Goal: Task Accomplishment & Management: Manage account settings

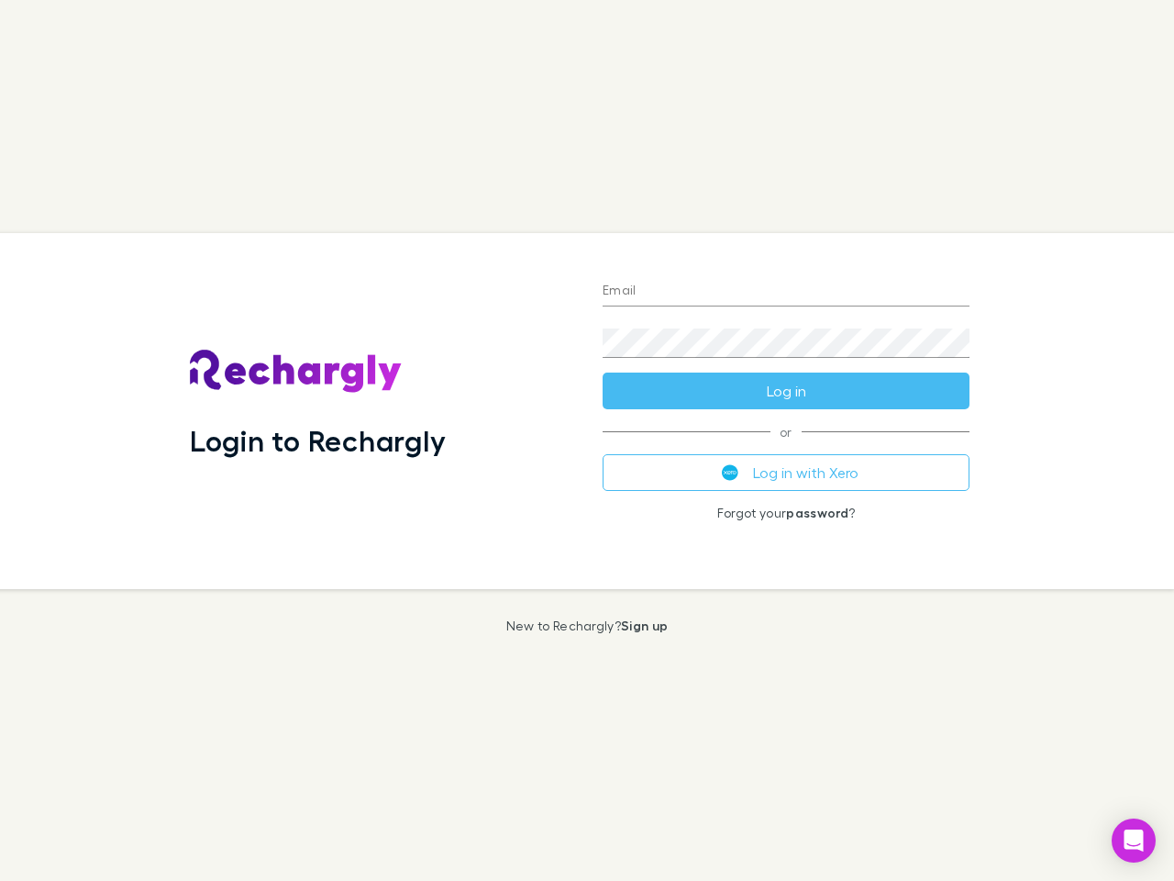
click at [587, 440] on div "Login to Rechargly" at bounding box center [381, 411] width 413 height 356
click at [786, 292] on input "Email" at bounding box center [786, 291] width 367 height 29
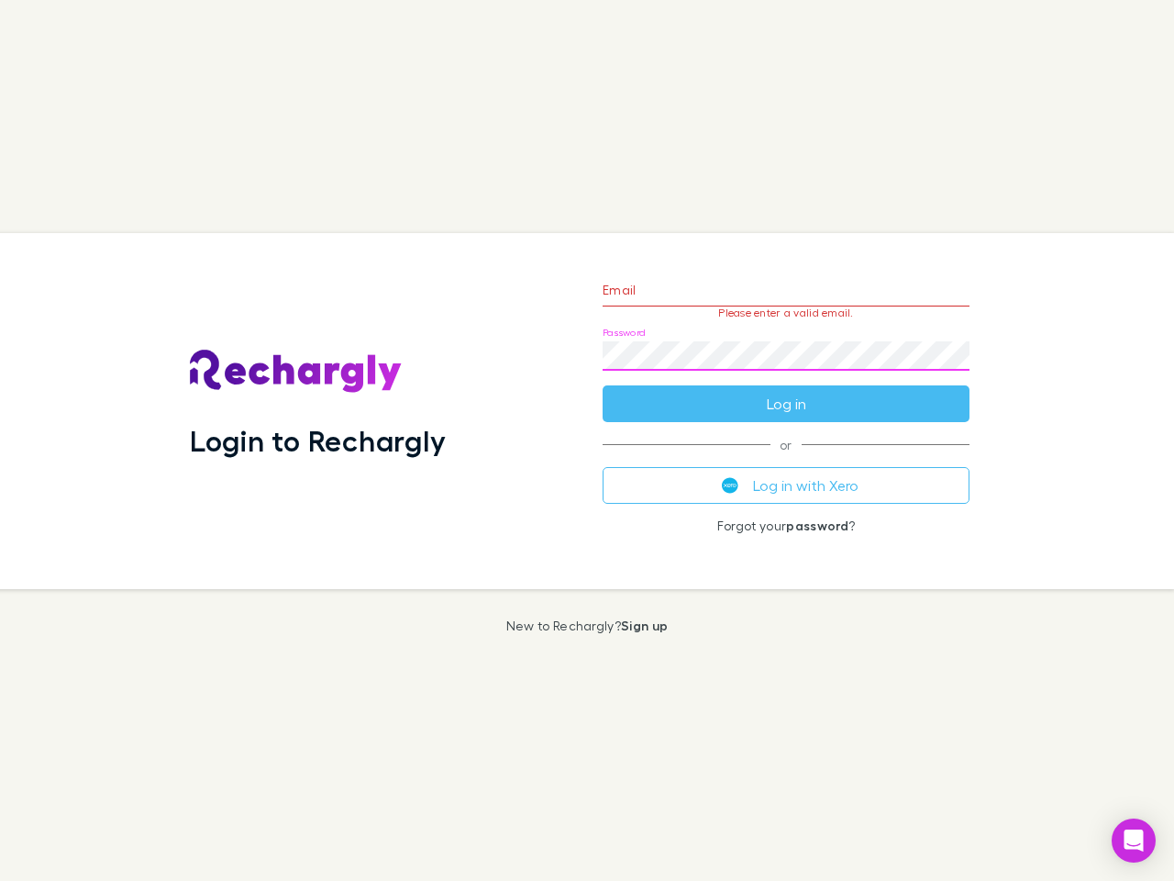
click at [786, 391] on form "Email Please enter a valid email. Password Log in" at bounding box center [786, 342] width 367 height 160
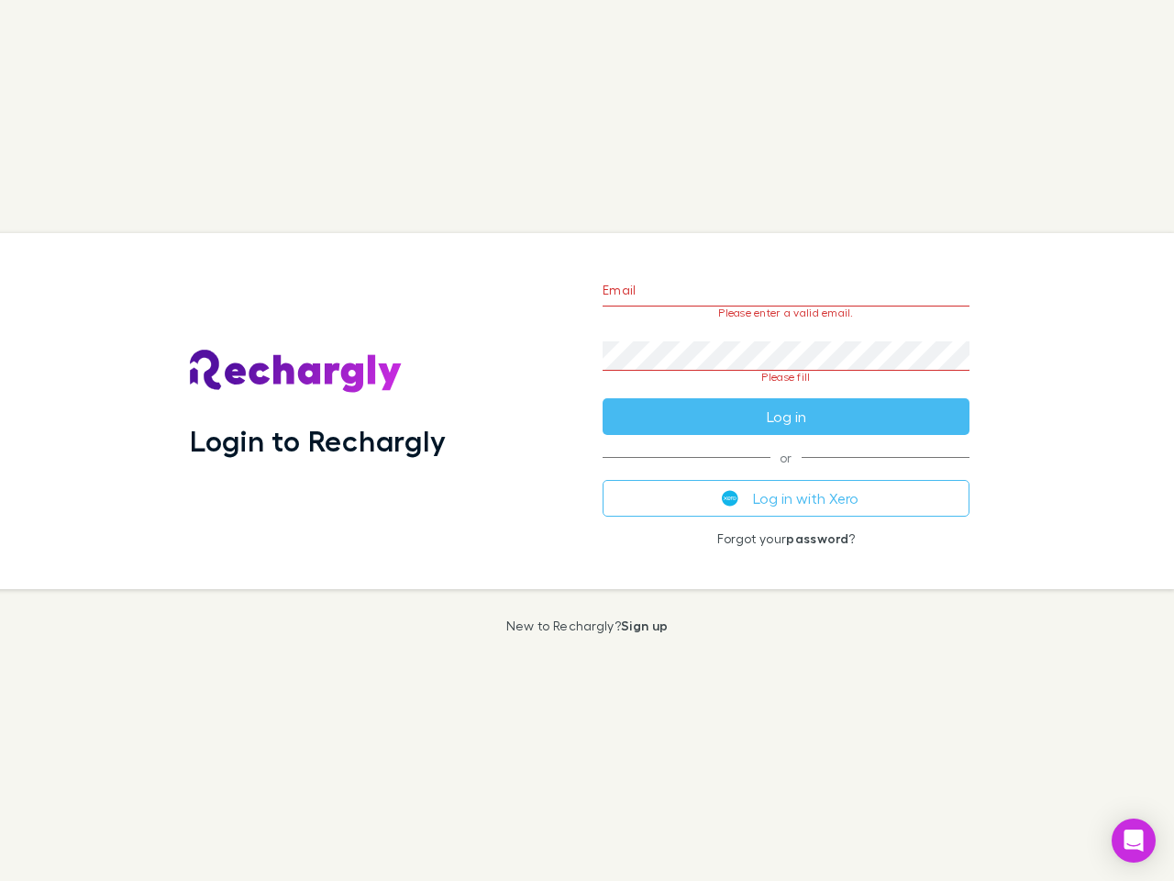
click at [786, 472] on div "Email Please enter a valid email. Password Please fill Log in or Log in with Xe…" at bounding box center [786, 411] width 396 height 356
click at [1134, 840] on icon "Open Intercom Messenger" at bounding box center [1134, 840] width 19 height 22
